Goal: Find specific page/section: Find specific page/section

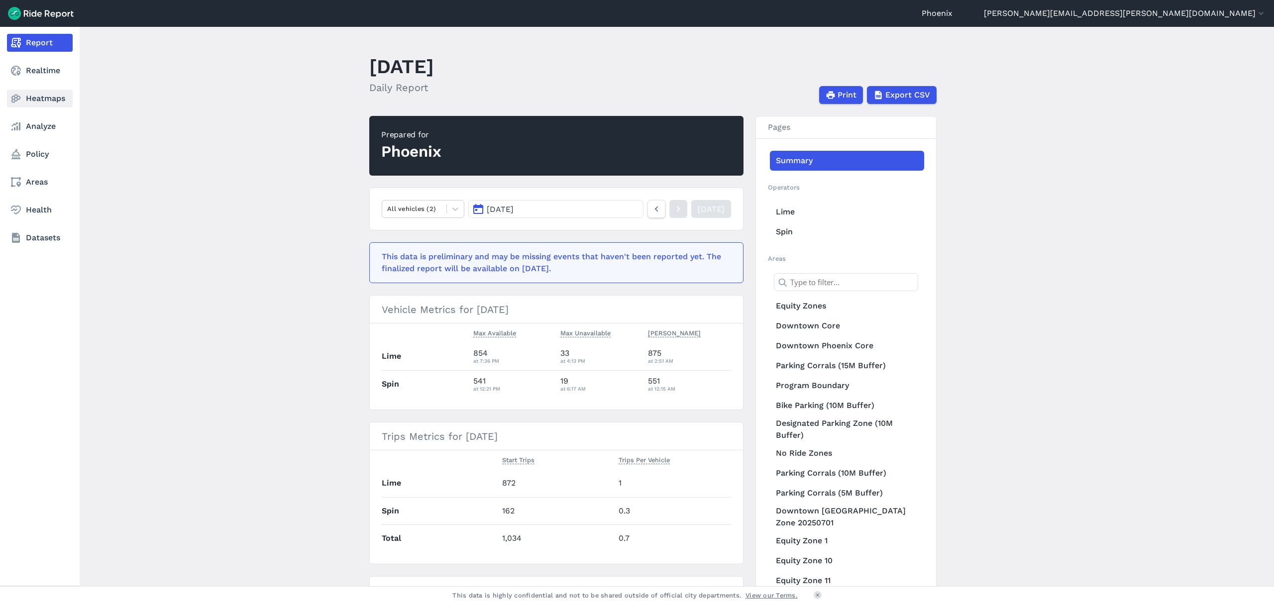
click at [15, 102] on icon at bounding box center [16, 99] width 12 height 12
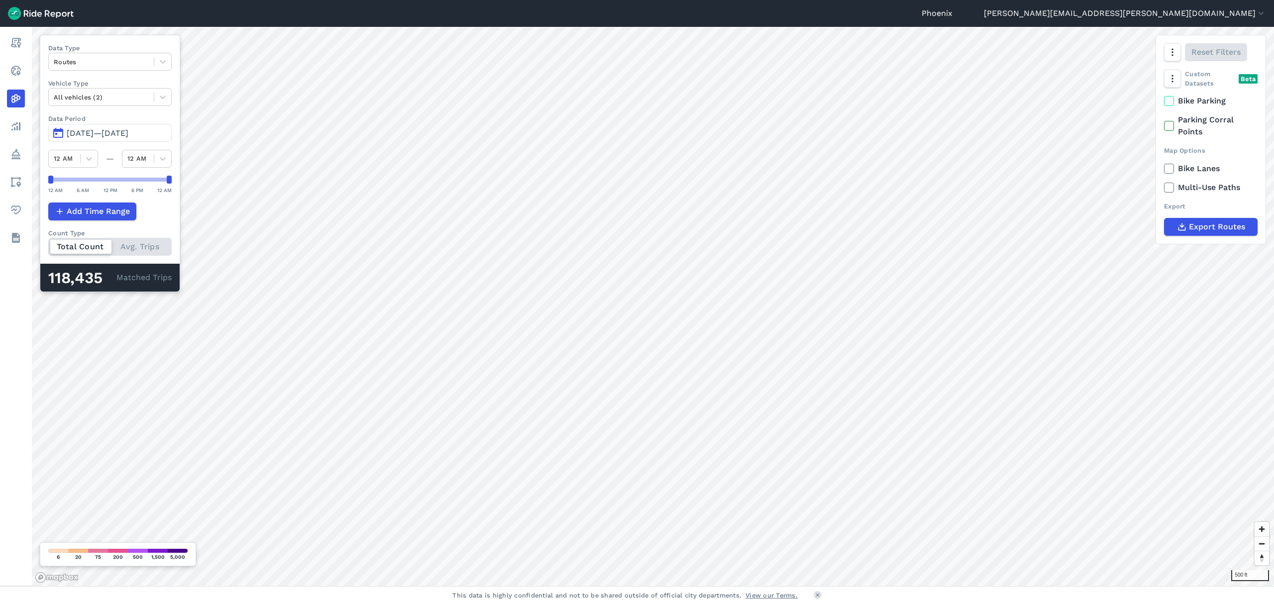
click at [699, 587] on div "Phoenix [EMAIL_ADDRESS][PERSON_NAME][DOMAIN_NAME] Settings Terms Sign Out Repor…" at bounding box center [637, 302] width 1274 height 604
click at [90, 66] on div at bounding box center [101, 61] width 95 height 11
click at [94, 103] on div "Trip Ends" at bounding box center [109, 102] width 123 height 17
